Goal: Task Accomplishment & Management: Manage account settings

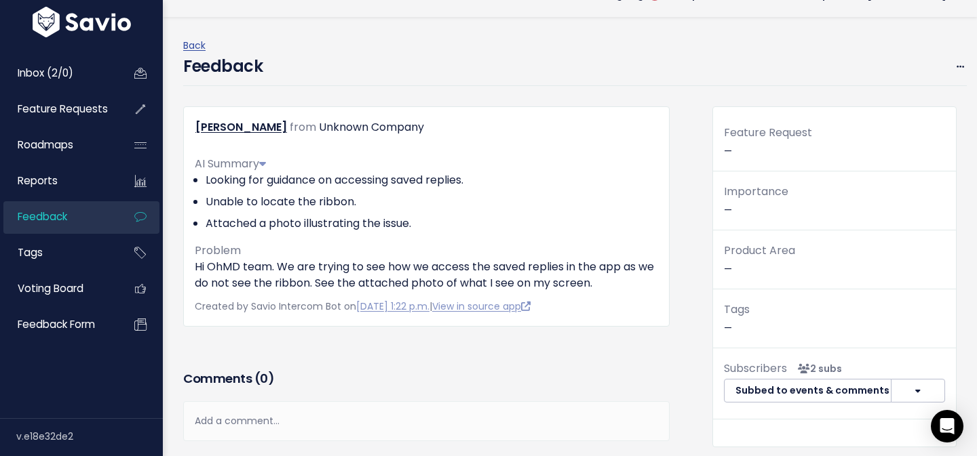
scroll to position [22, 0]
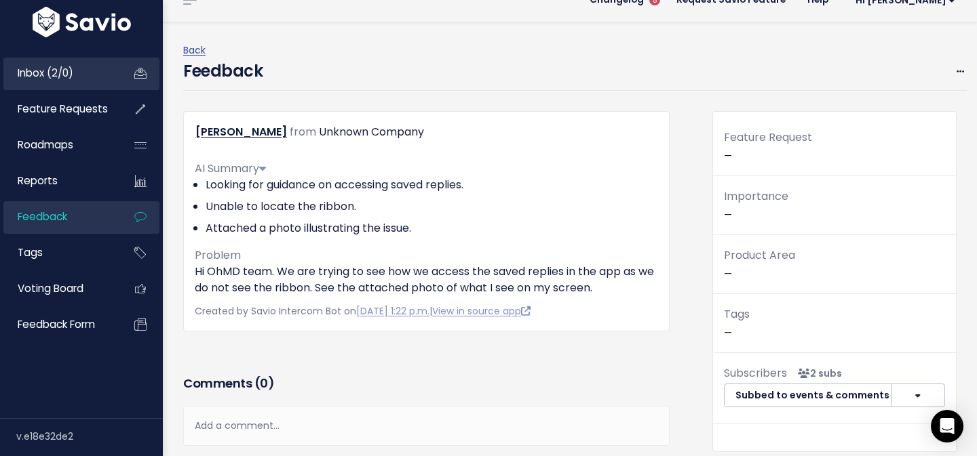
click at [64, 64] on link "Inbox (2/0)" at bounding box center [57, 73] width 109 height 31
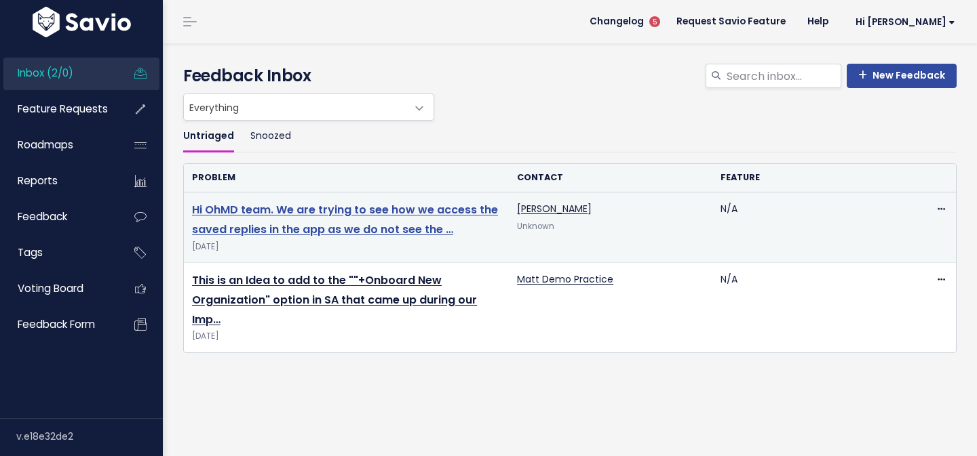
click at [304, 210] on link "Hi OhMD team. We are trying to see how we access the saved replies in the app a…" at bounding box center [345, 219] width 306 height 35
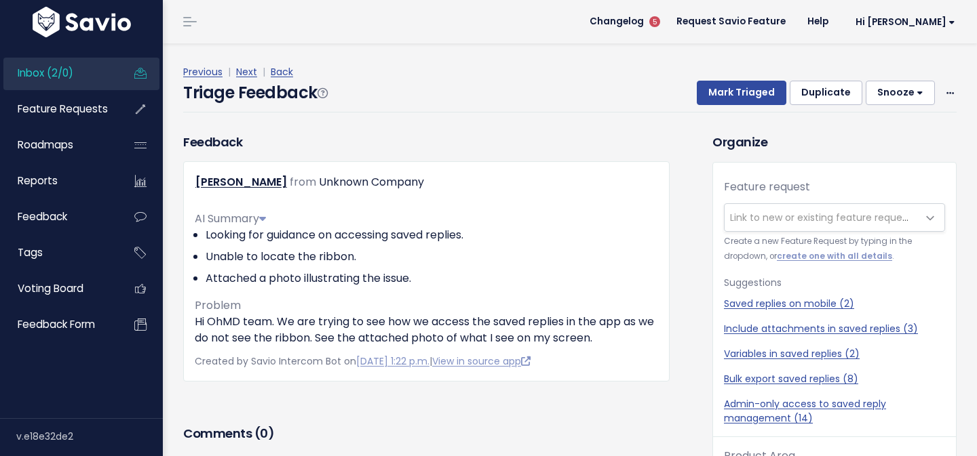
click at [852, 309] on link "Saved replies on mobile (2)" at bounding box center [834, 304] width 221 height 14
select select "58768"
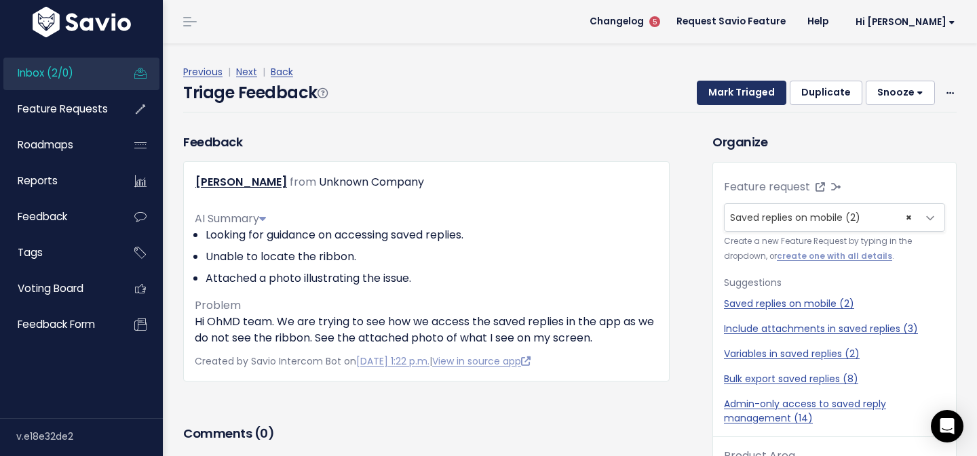
click at [721, 92] on button "Mark Triaged" at bounding box center [742, 93] width 90 height 24
